Goal: Complete application form

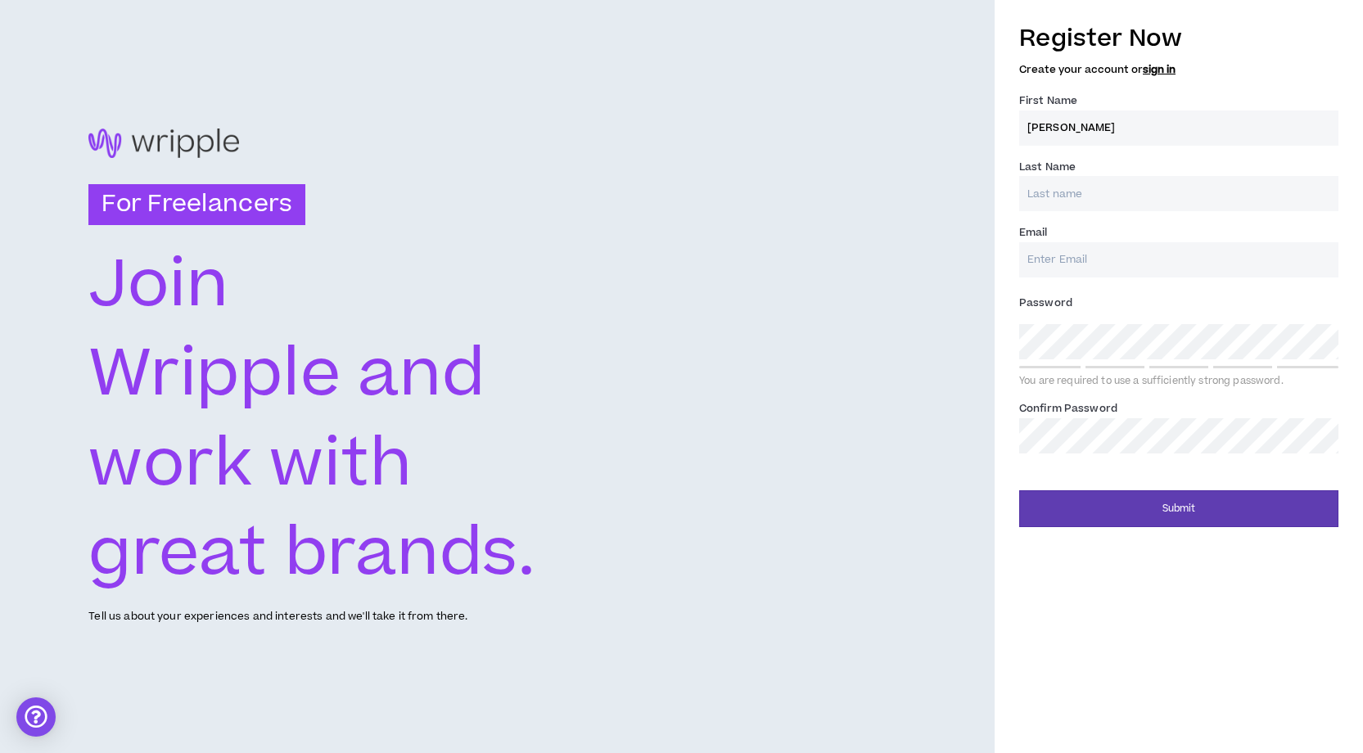
type input "[PERSON_NAME]"
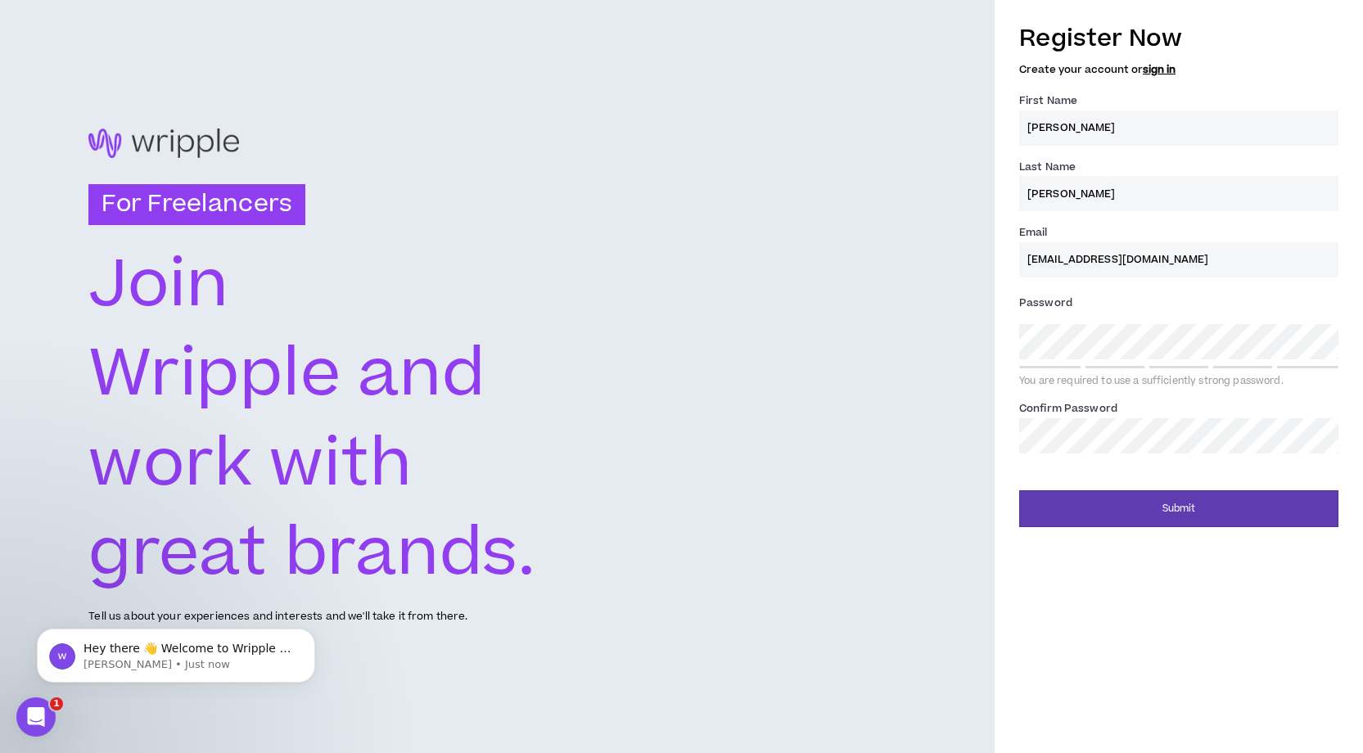
type input "[EMAIL_ADDRESS][DOMAIN_NAME]"
click at [1122, 598] on div "Register Now Create your account or sign in First Name * [PERSON_NAME] Last Nam…" at bounding box center [1179, 376] width 368 height 753
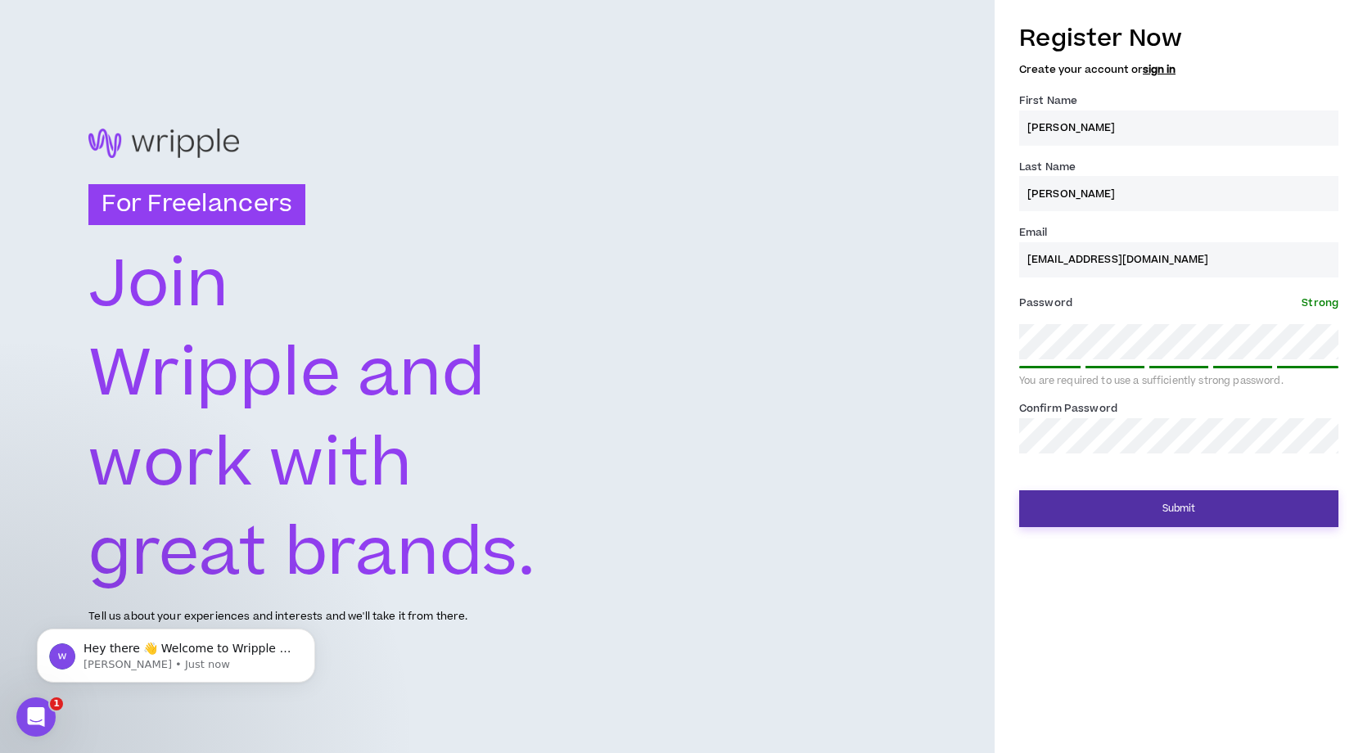
click at [1167, 509] on button "Submit" at bounding box center [1178, 508] width 319 height 37
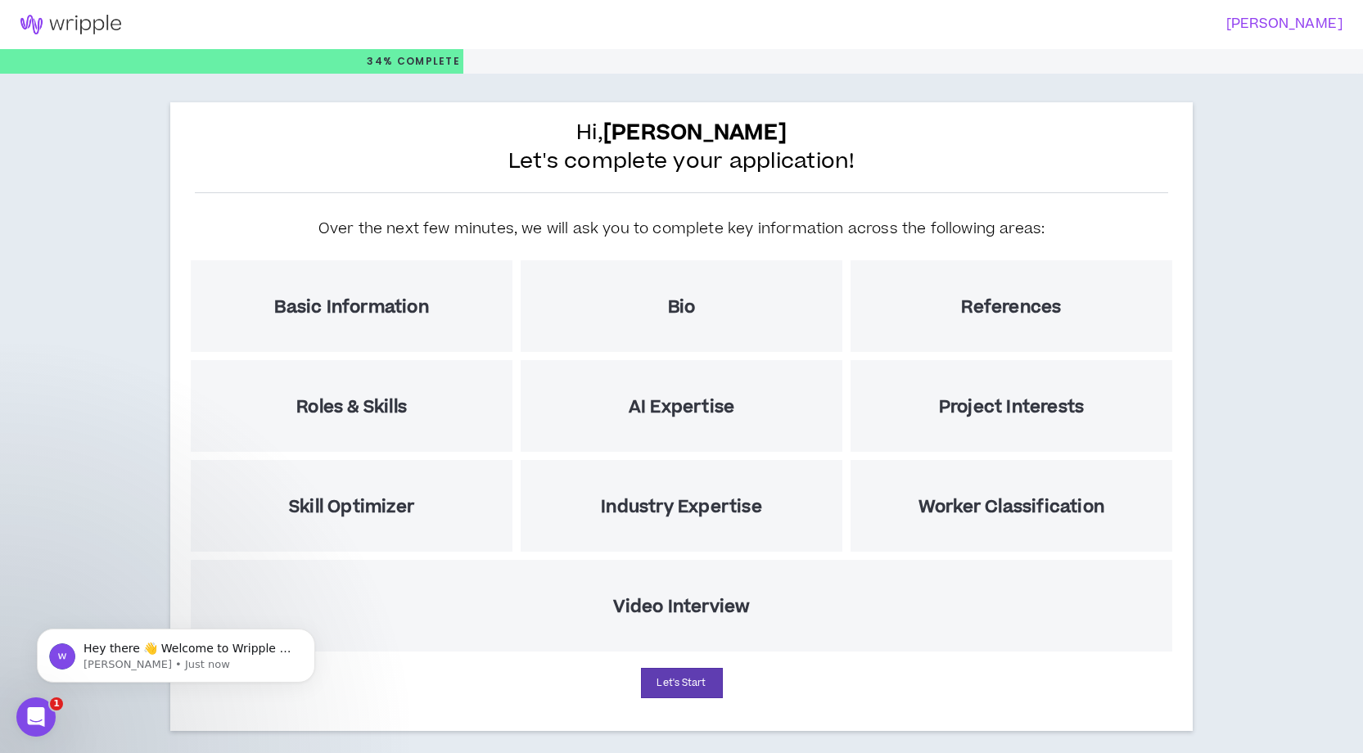
click at [376, 314] on h5 "Basic Information" at bounding box center [351, 307] width 154 height 20
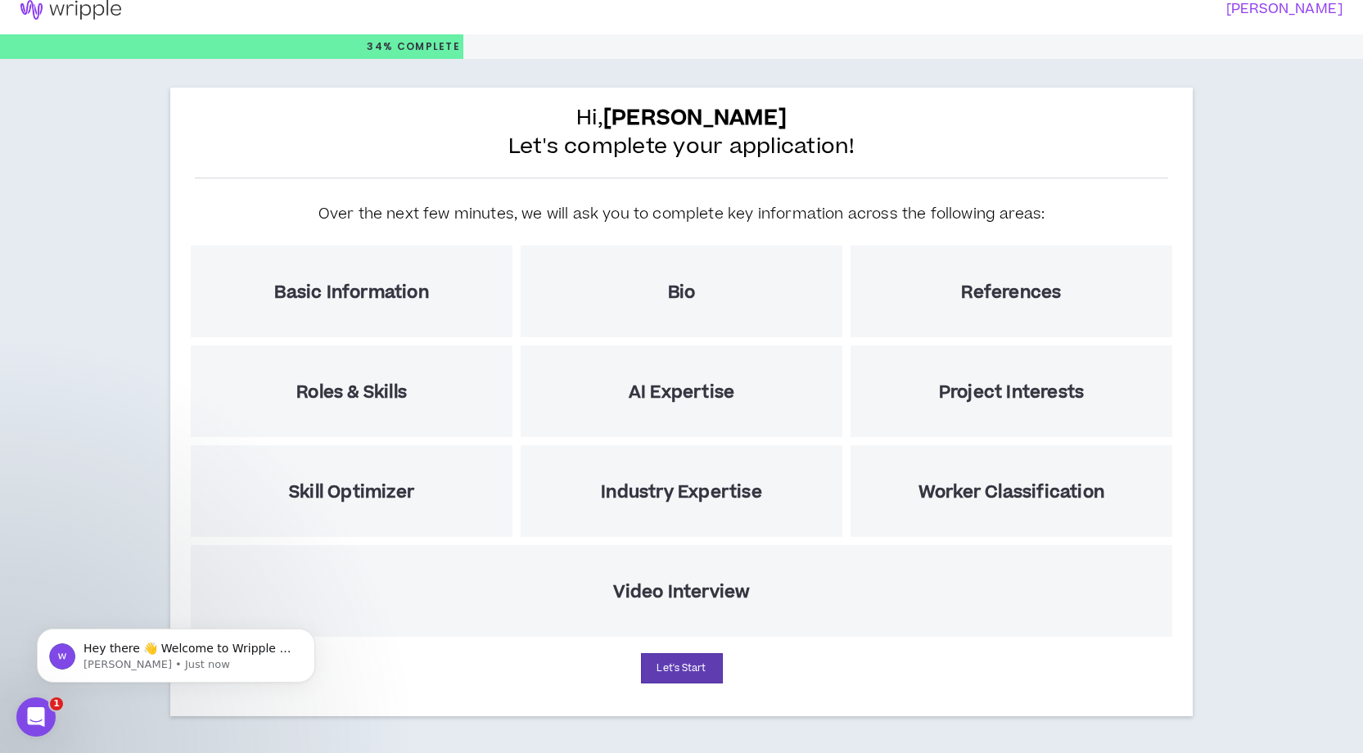
scroll to position [15, 0]
click at [679, 666] on button "Let's Start" at bounding box center [682, 668] width 82 height 30
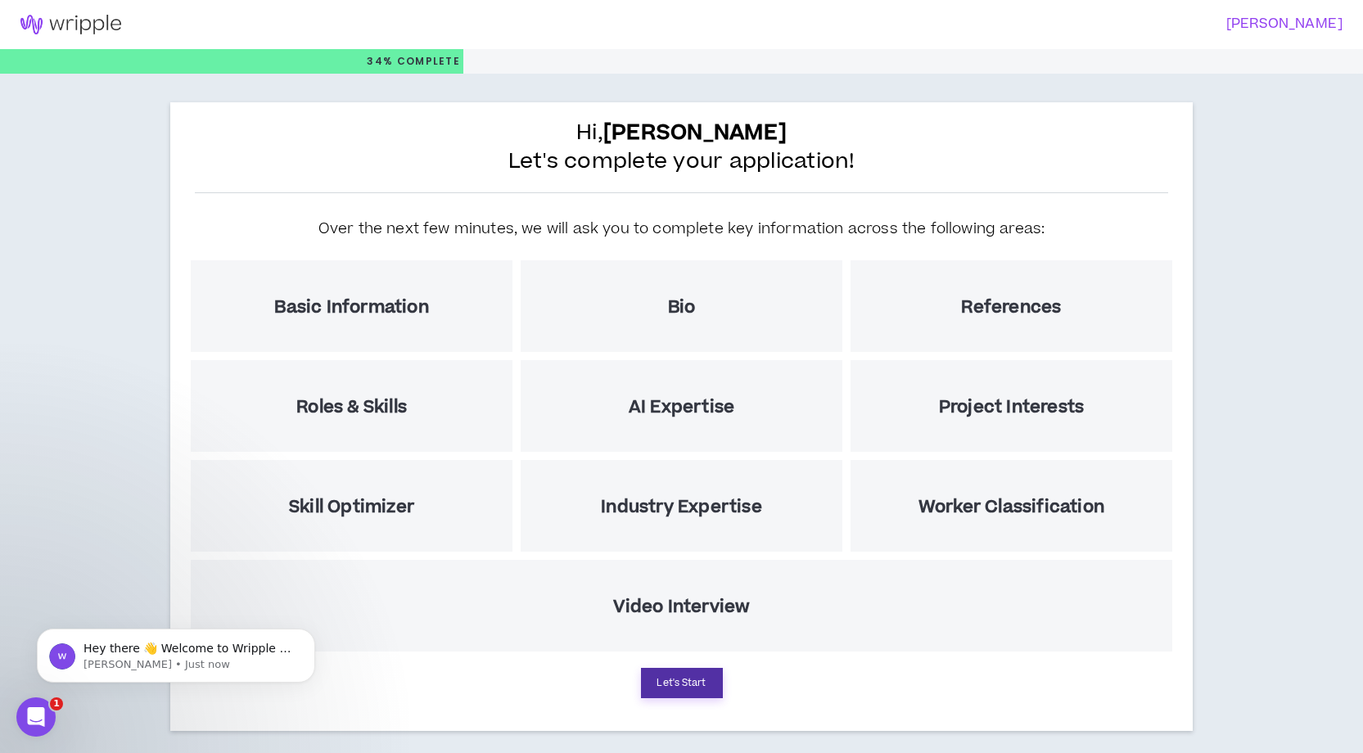
select select "US"
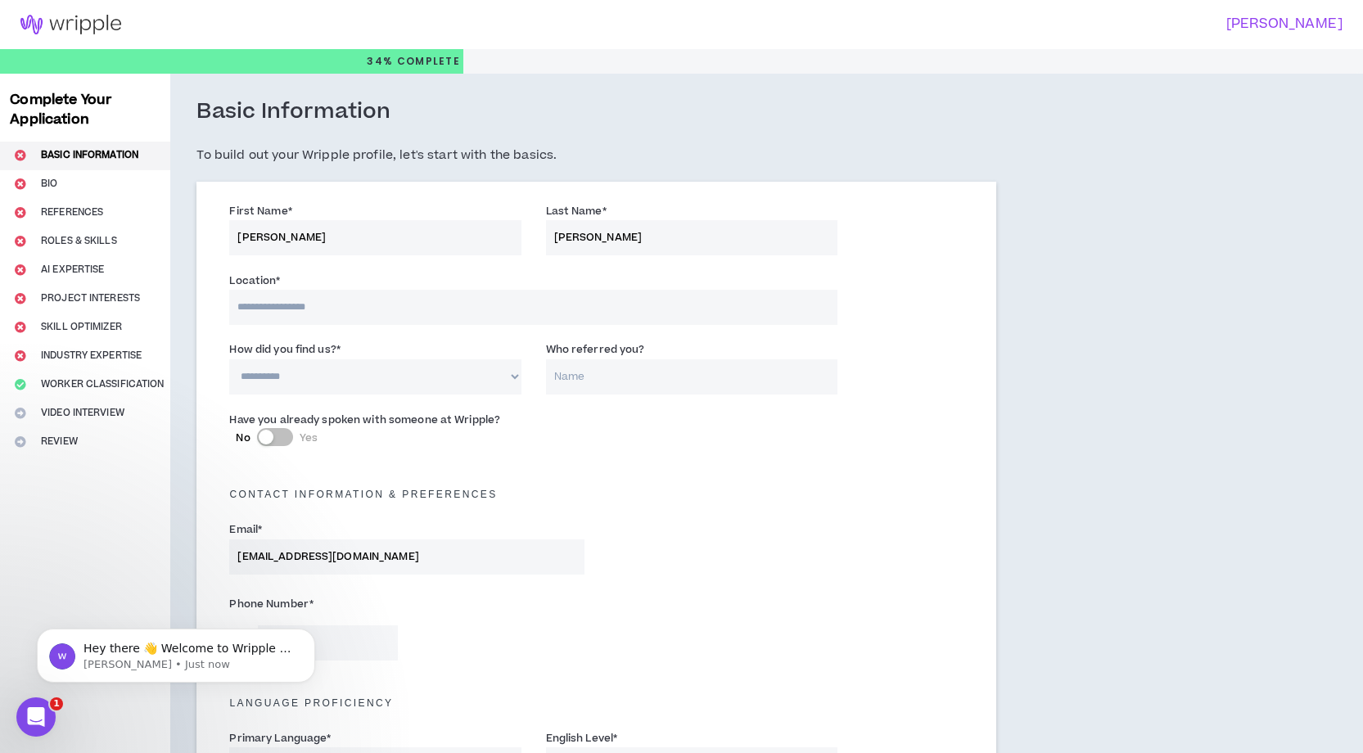
click at [291, 311] on input at bounding box center [532, 307] width 607 height 35
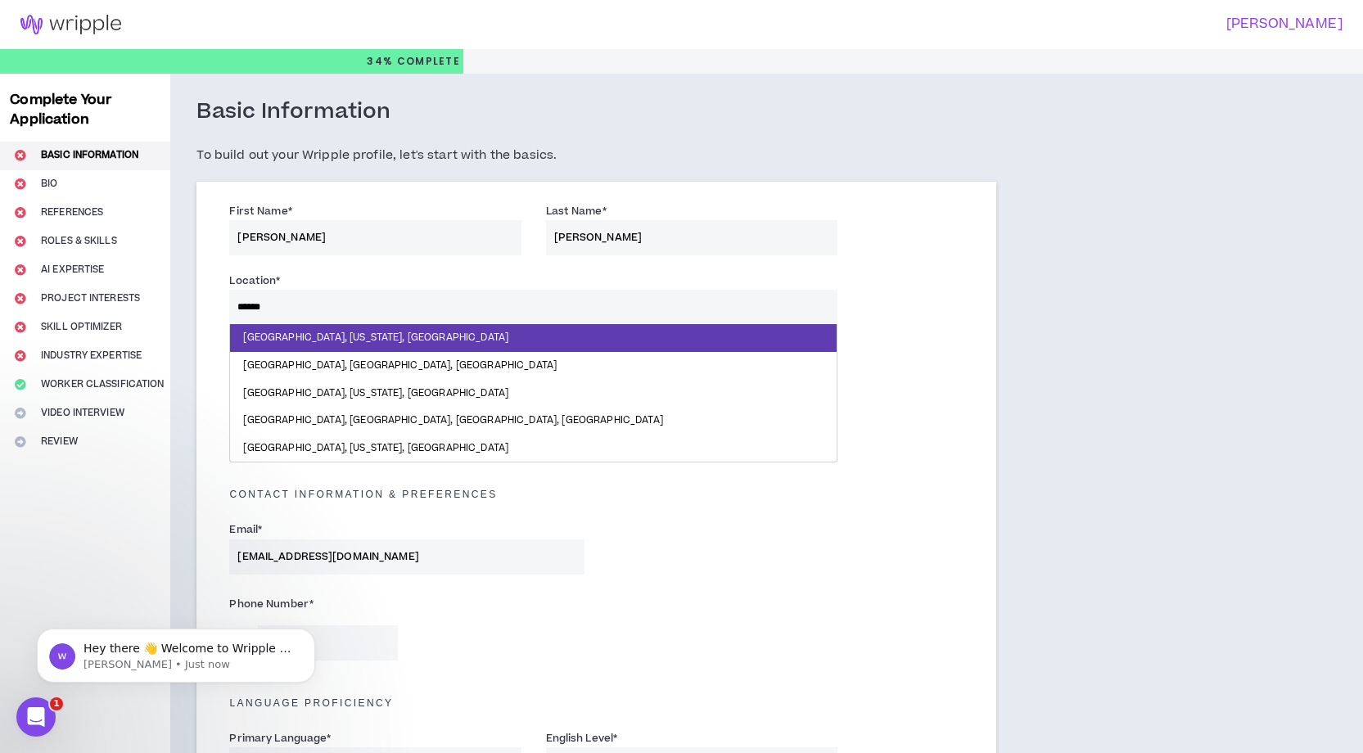
type input "*******"
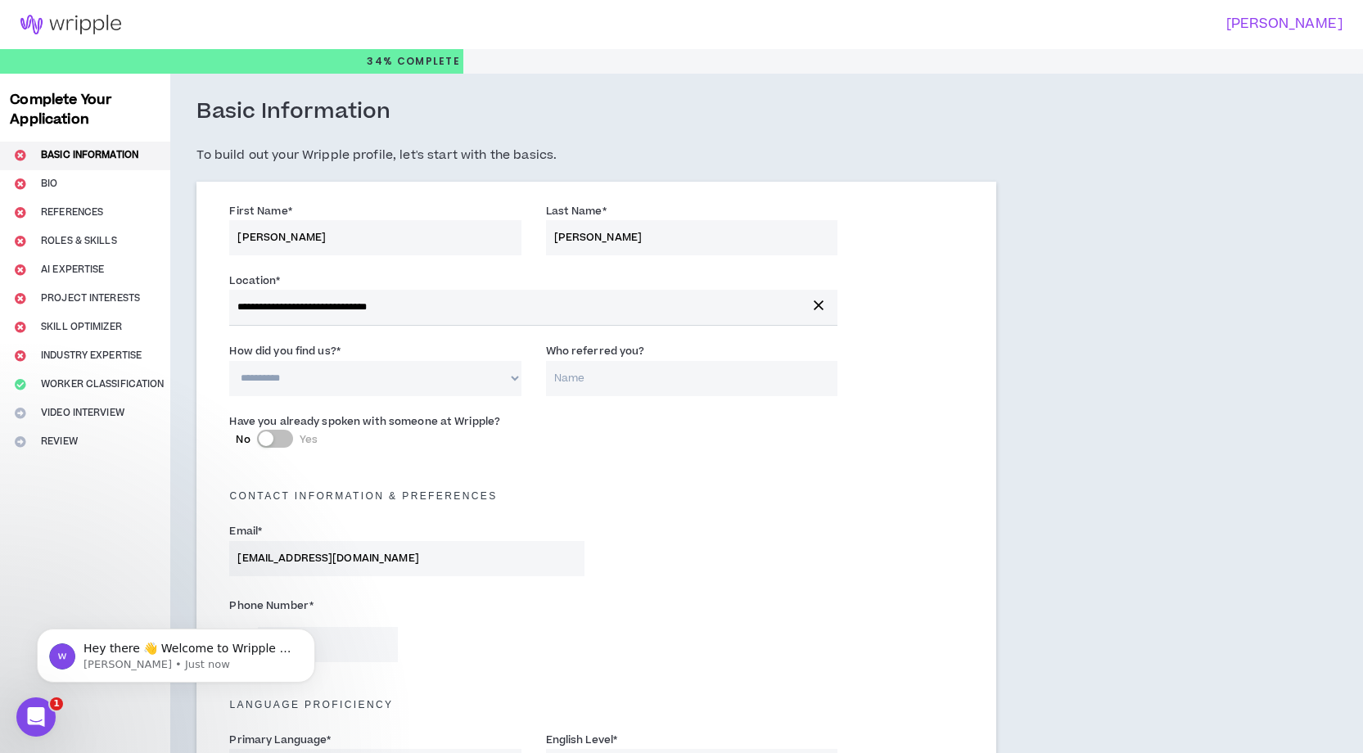
select select "*"
